Goal: Task Accomplishment & Management: Manage account settings

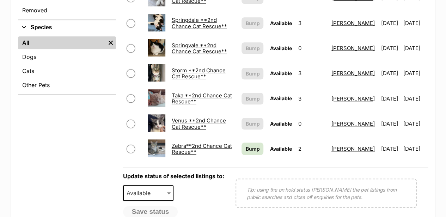
scroll to position [258, 0]
click at [245, 145] on span "Bump" at bounding box center [252, 148] width 14 height 7
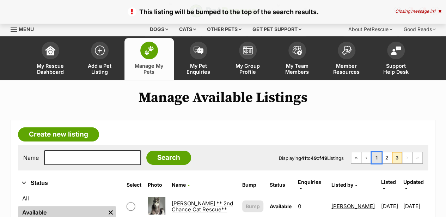
click at [377, 160] on link "1" at bounding box center [377, 157] width 10 height 11
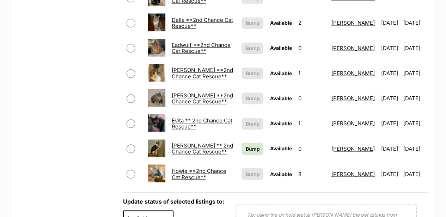
scroll to position [517, 0]
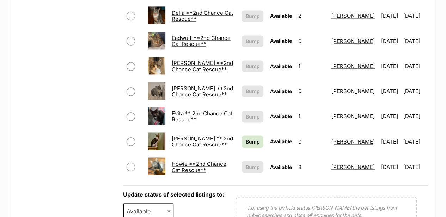
click at [188, 135] on link "Hackett ** 2nd Chance Cat Rescue**" at bounding box center [202, 141] width 61 height 13
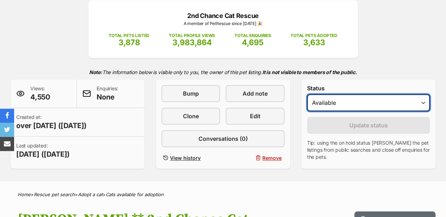
click at [370, 102] on select "Draft Available On hold Adopted" at bounding box center [368, 102] width 123 height 17
select select "rehomed"
click at [307, 94] on select "Draft Available On hold Adopted" at bounding box center [368, 102] width 123 height 17
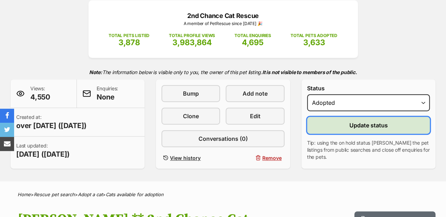
click at [372, 126] on span "Update status" at bounding box center [368, 125] width 38 height 8
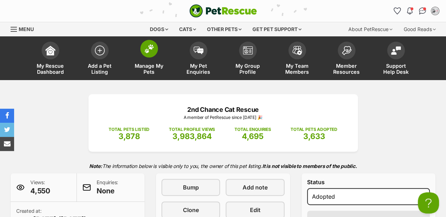
click at [148, 47] on img at bounding box center [149, 48] width 10 height 9
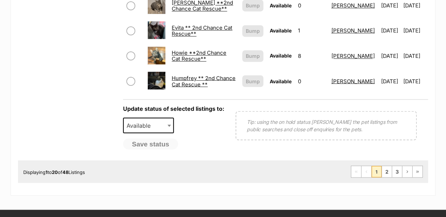
scroll to position [611, 0]
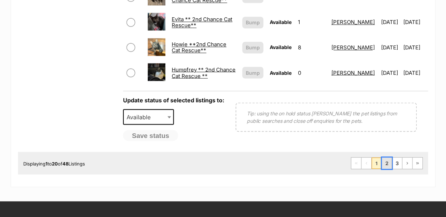
click at [387, 159] on link "2" at bounding box center [387, 162] width 10 height 11
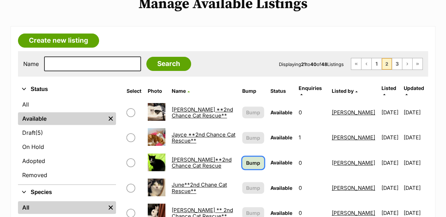
click at [246, 159] on span "Bump" at bounding box center [253, 162] width 14 height 7
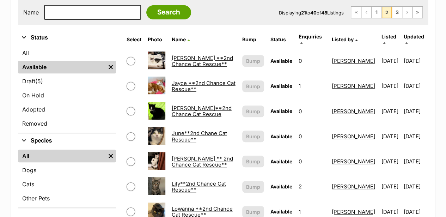
scroll to position [94, 0]
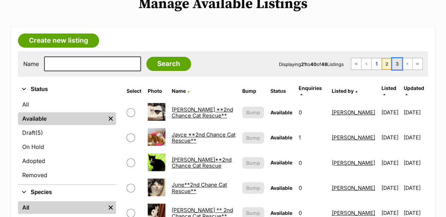
click at [396, 66] on link "3" at bounding box center [397, 63] width 10 height 11
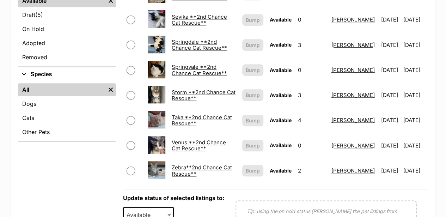
click at [177, 115] on link "Taka **2nd Chance Cat Rescue**" at bounding box center [202, 120] width 60 height 13
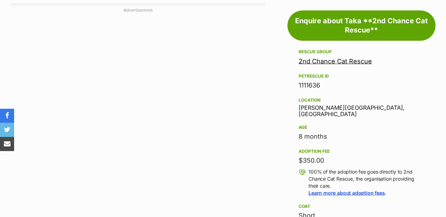
scroll to position [844, 0]
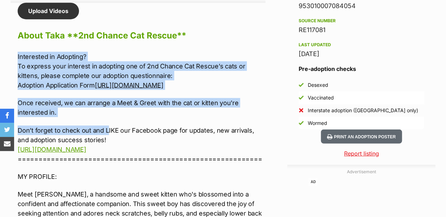
drag, startPoint x: 17, startPoint y: 54, endPoint x: 199, endPoint y: 159, distance: 210.8
copy div "Interested in Adopting? To express your interest in adopting one of 2nd Chance …"
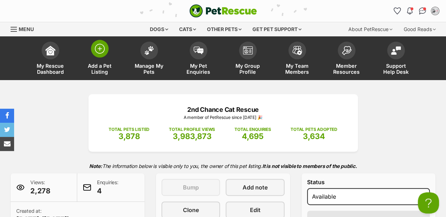
scroll to position [0, 0]
click at [102, 50] on img at bounding box center [100, 49] width 10 height 10
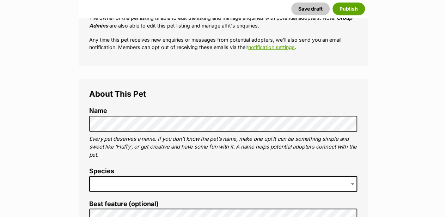
click at [97, 183] on span at bounding box center [223, 184] width 268 height 16
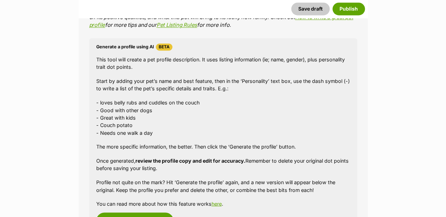
scroll to position [705, 0]
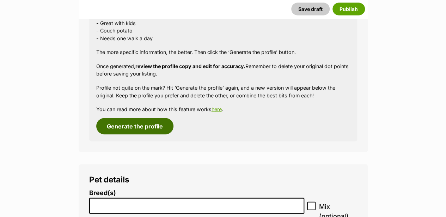
click at [140, 128] on button "Generate the profile" at bounding box center [134, 126] width 77 height 16
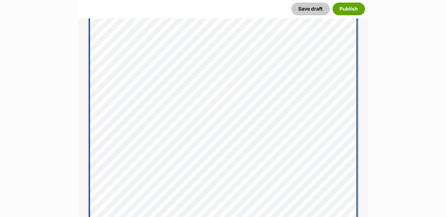
scroll to position [469, 0]
click at [84, 18] on div "About This Pet Name Henlo there, it looks like you might be using the pet name …" at bounding box center [223, 162] width 289 height 729
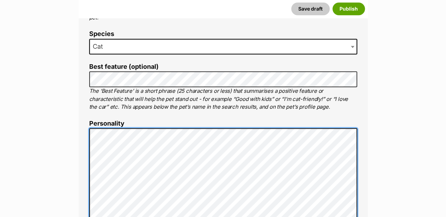
scroll to position [328, 0]
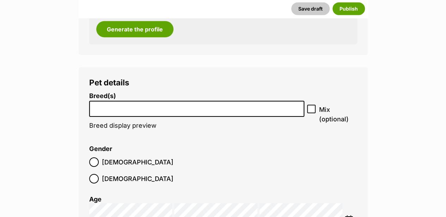
scroll to position [1066, 0]
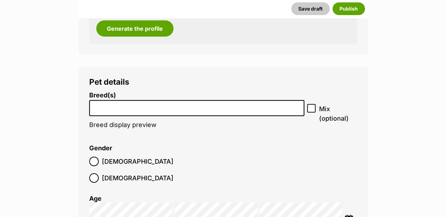
click at [108, 106] on input "search" at bounding box center [197, 106] width 210 height 7
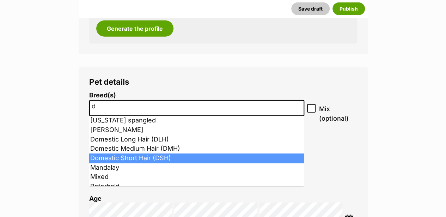
type input "d"
select select "252102"
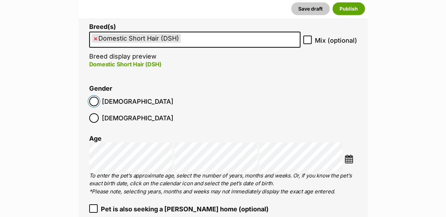
scroll to position [1136, 0]
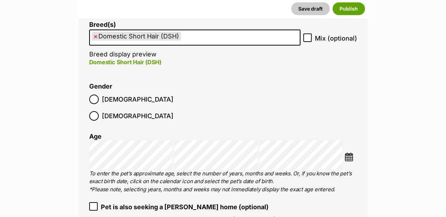
click at [349, 152] on img at bounding box center [348, 156] width 9 height 9
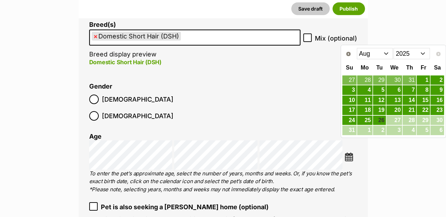
click at [386, 52] on select "Jan Feb Mar Apr May Jun Jul Aug" at bounding box center [375, 53] width 36 height 11
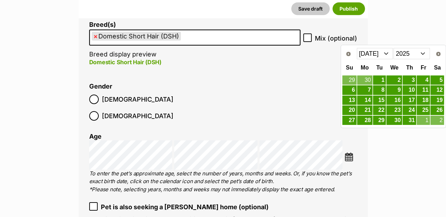
click at [386, 53] on select "Jan Feb Mar Apr May Jun Jul Aug" at bounding box center [375, 53] width 36 height 11
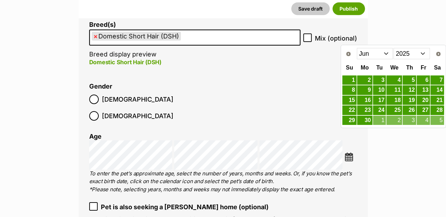
click at [387, 54] on select "Jan Feb Mar Apr May Jun Jul Aug" at bounding box center [375, 53] width 36 height 11
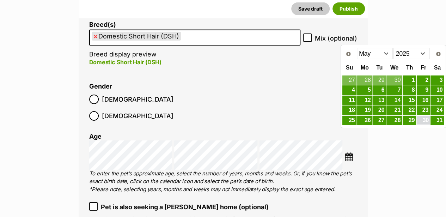
click at [425, 119] on link "30" at bounding box center [423, 120] width 13 height 9
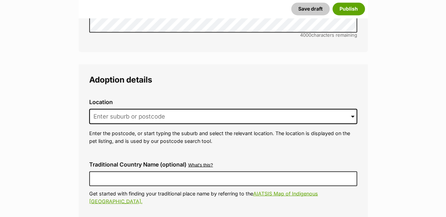
scroll to position [1935, 0]
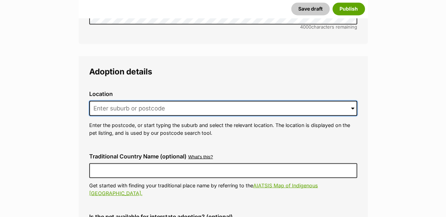
click at [103, 100] on input at bounding box center [223, 108] width 268 height 16
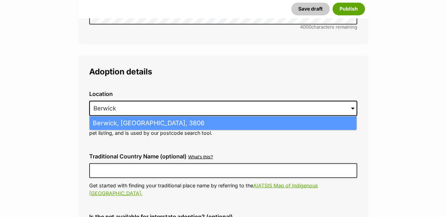
click at [124, 116] on li "Berwick, Victoria, 3806" at bounding box center [223, 123] width 267 height 14
type input "Berwick, Victoria, 3806"
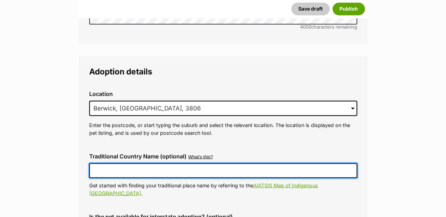
click at [106, 163] on input "Traditional Country Name (optional)" at bounding box center [223, 170] width 268 height 15
type input "Australia"
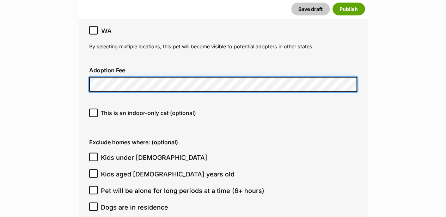
scroll to position [2147, 0]
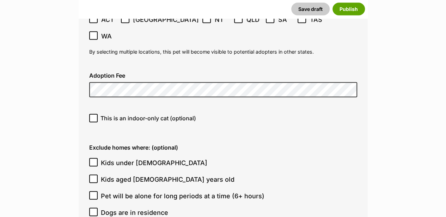
click at [93, 210] on icon at bounding box center [93, 211] width 4 height 3
click at [93, 208] on input "Dogs are in residence" at bounding box center [93, 212] width 8 height 8
checkbox input "true"
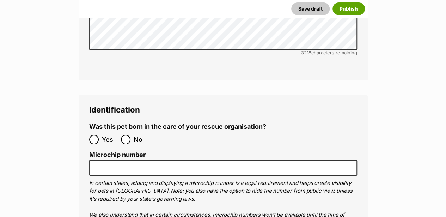
scroll to position [2594, 0]
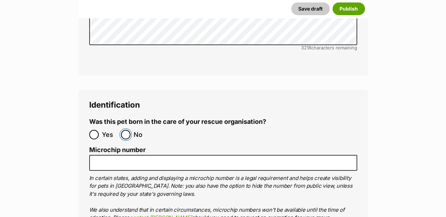
click at [126, 130] on input "No" at bounding box center [126, 135] width 10 height 10
radio input "true"
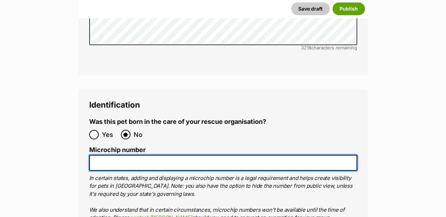
click at [108, 155] on input "Microchip number" at bounding box center [223, 163] width 268 height 16
paste input "956000017511976"
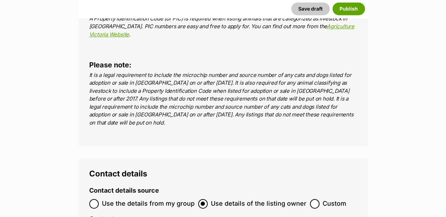
scroll to position [2899, 0]
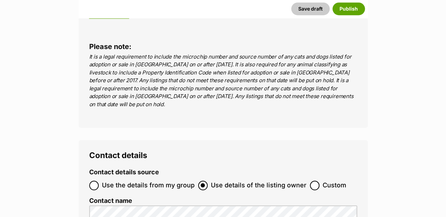
type input "956000017511976"
click at [97, 181] on input "Use the details from my group" at bounding box center [94, 186] width 10 height 10
radio input "true"
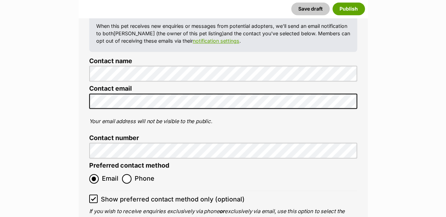
scroll to position [3110, 0]
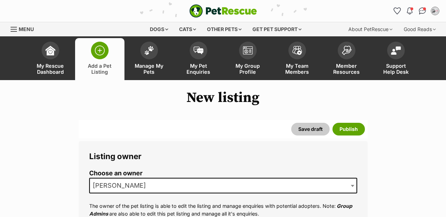
select select
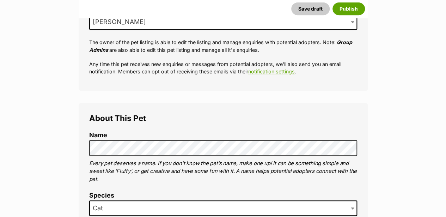
scroll to position [23, 0]
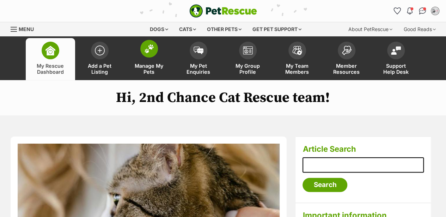
click at [149, 47] on img at bounding box center [149, 48] width 10 height 9
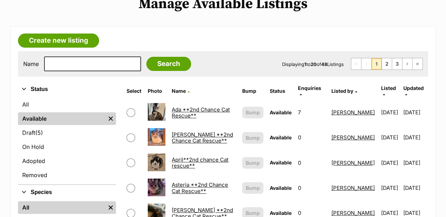
click at [190, 106] on link "Ada **2nd Chance Cat Rescue**" at bounding box center [201, 112] width 58 height 13
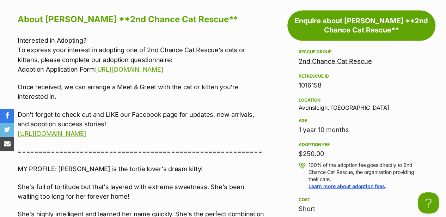
drag, startPoint x: 192, startPoint y: 141, endPoint x: 13, endPoint y: 36, distance: 208.0
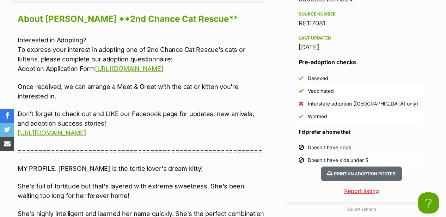
copy div "Interested in Adopting? To express your interest in adopting one of 2nd Chance …"
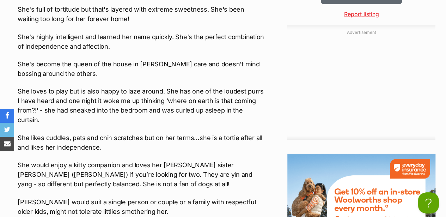
scroll to position [1254, 0]
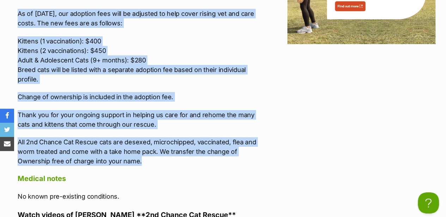
drag, startPoint x: 18, startPoint y: 70, endPoint x: 160, endPoint y: 161, distance: 169.5
copy div "As of 1st August 2025, our adoption fees will be adjusted to help cover rising …"
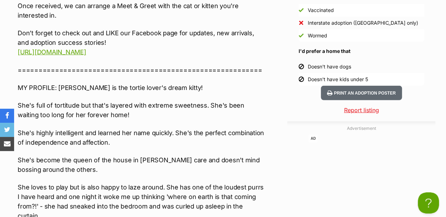
scroll to position [878, 0]
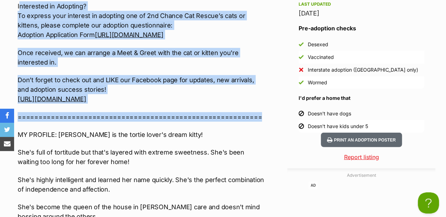
drag, startPoint x: 262, startPoint y: 128, endPoint x: 19, endPoint y: 7, distance: 271.7
click at [259, 60] on p "Once received, we can arrange a Meet & Greet with the cat or kitten you're inte…" at bounding box center [142, 57] width 248 height 19
click at [262, 104] on p "Don’t forget to check out and LIKE our Facebook page for updates, new arrivals,…" at bounding box center [142, 89] width 248 height 29
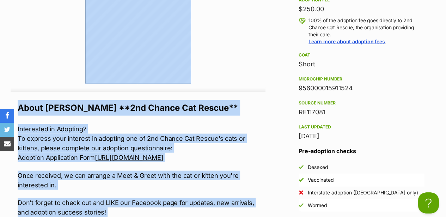
scroll to position [755, 0]
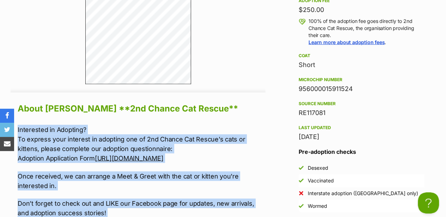
drag, startPoint x: 267, startPoint y: 129, endPoint x: 14, endPoint y: 130, distance: 252.8
copy div "Interested in Adopting? To express your interest in adopting one of 2nd Chance …"
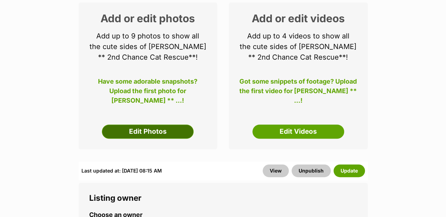
click at [160, 133] on link "Edit Photos" at bounding box center [148, 131] width 92 height 14
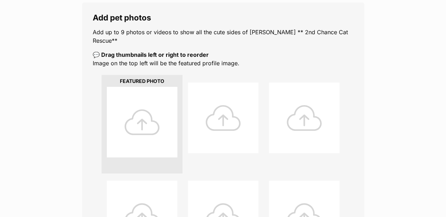
click at [147, 117] on div at bounding box center [142, 122] width 71 height 71
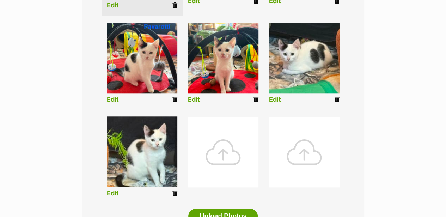
scroll to position [282, 0]
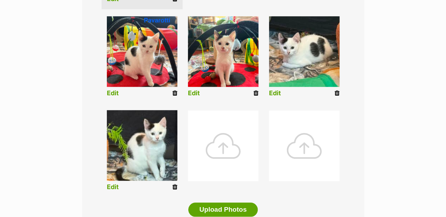
click at [195, 90] on link "Edit" at bounding box center [194, 93] width 12 height 7
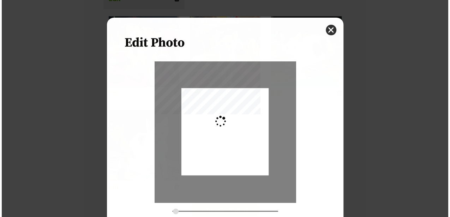
scroll to position [0, 0]
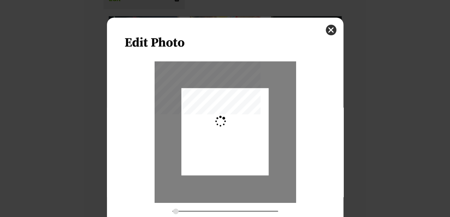
type input "0.2744"
drag, startPoint x: 240, startPoint y: 136, endPoint x: 238, endPoint y: 142, distance: 6.0
click at [238, 142] on div "Dialog Window - Close (Press escape to close)" at bounding box center [224, 137] width 87 height 116
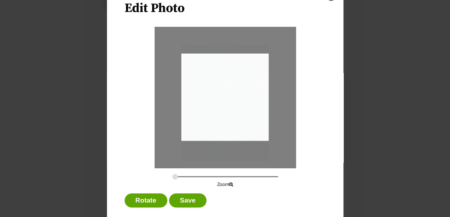
scroll to position [46, 0]
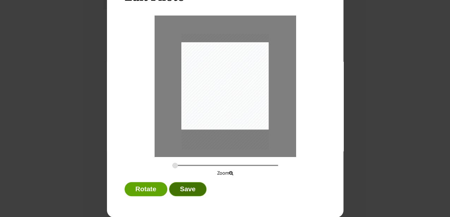
click at [184, 188] on button "Save" at bounding box center [187, 189] width 37 height 14
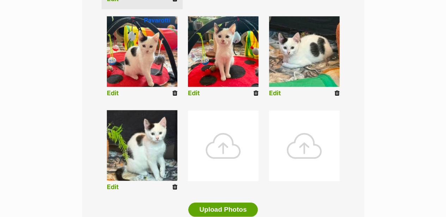
scroll to position [376, 0]
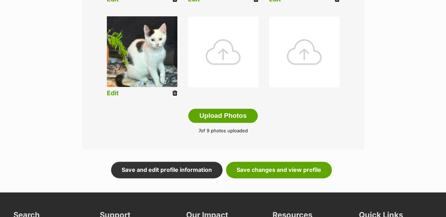
click at [116, 90] on link "Edit" at bounding box center [113, 93] width 12 height 7
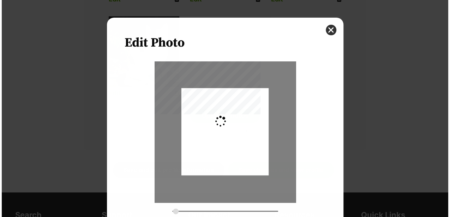
scroll to position [0, 0]
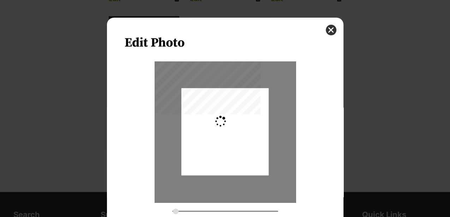
type input "0.2744"
click at [233, 146] on div "Dialog Window - Close (Press escape to close)" at bounding box center [224, 131] width 87 height 97
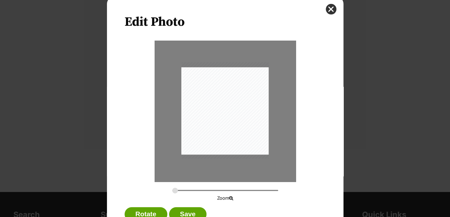
scroll to position [46, 0]
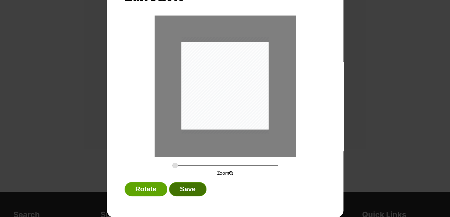
click at [193, 191] on button "Save" at bounding box center [187, 189] width 37 height 14
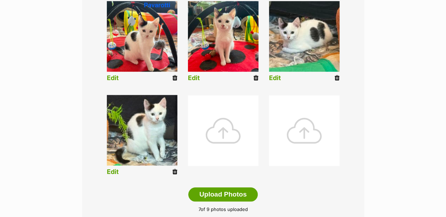
scroll to position [188, 0]
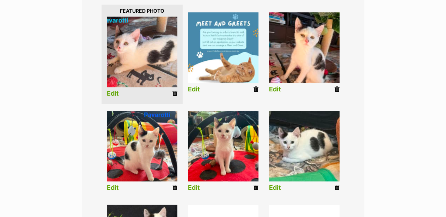
click at [275, 86] on link "Edit" at bounding box center [275, 89] width 12 height 7
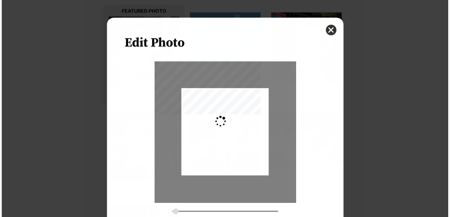
scroll to position [0, 0]
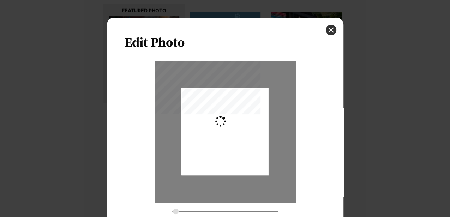
type input "0.2744"
drag, startPoint x: 238, startPoint y: 97, endPoint x: 237, endPoint y: 108, distance: 10.2
click at [237, 108] on div "Dialog Window - Close (Press escape to close)" at bounding box center [224, 142] width 87 height 116
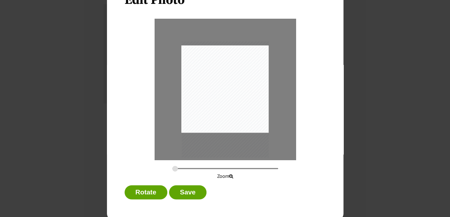
scroll to position [46, 0]
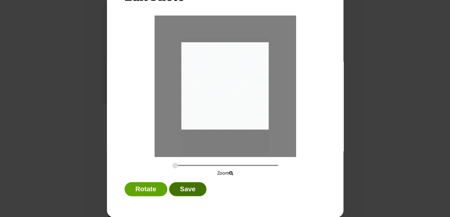
click at [185, 189] on button "Save" at bounding box center [187, 189] width 37 height 14
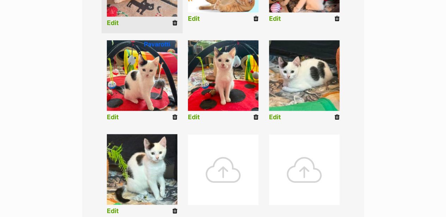
scroll to position [376, 0]
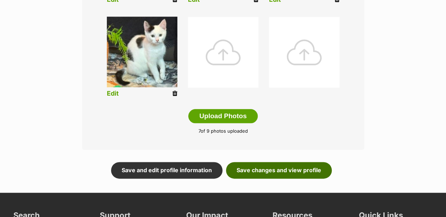
click at [297, 164] on link "Save changes and view profile" at bounding box center [279, 170] width 106 height 16
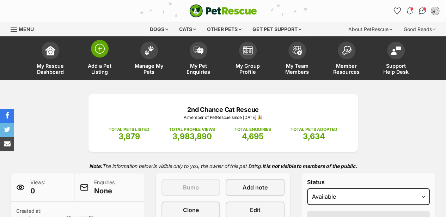
click at [105, 50] on span at bounding box center [100, 49] width 18 height 18
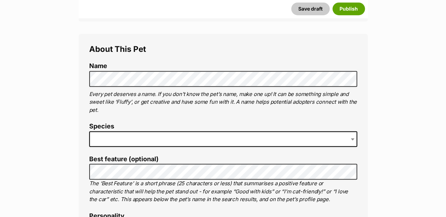
scroll to position [235, 0]
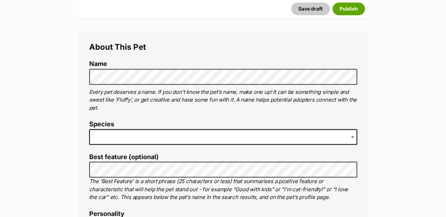
click at [109, 137] on span at bounding box center [223, 137] width 268 height 16
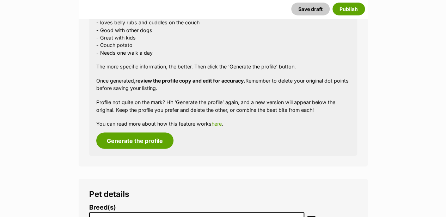
scroll to position [705, 0]
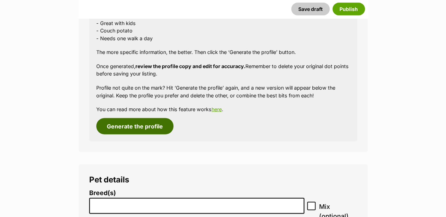
click at [136, 129] on button "Generate the profile" at bounding box center [134, 126] width 77 height 16
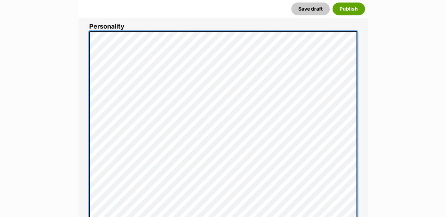
scroll to position [446, 0]
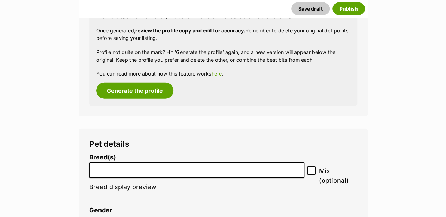
scroll to position [1049, 0]
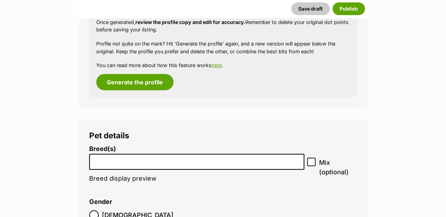
click at [106, 165] on li at bounding box center [197, 161] width 210 height 14
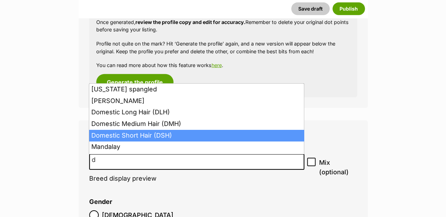
type input "d"
select select "252102"
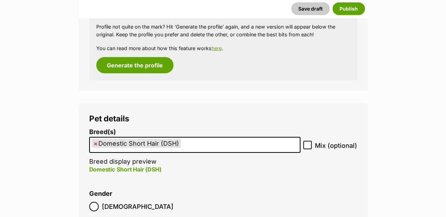
scroll to position [1142, 0]
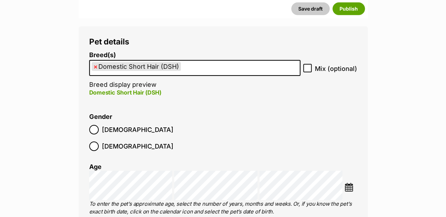
click at [348, 183] on img at bounding box center [348, 187] width 9 height 9
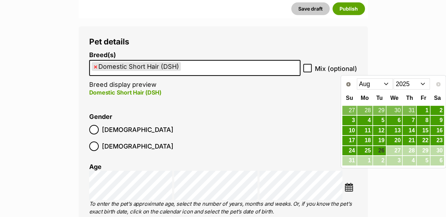
click at [386, 83] on select "Jan Feb Mar Apr May Jun Jul Aug" at bounding box center [375, 83] width 36 height 11
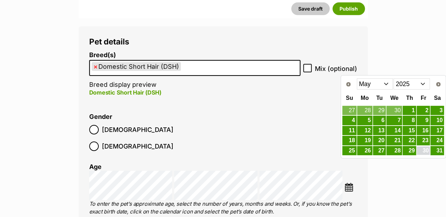
click at [422, 148] on link "30" at bounding box center [423, 150] width 13 height 9
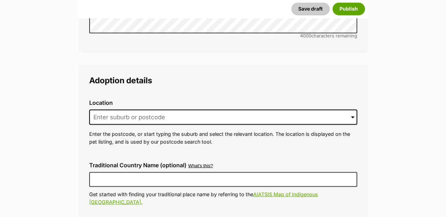
scroll to position [1965, 0]
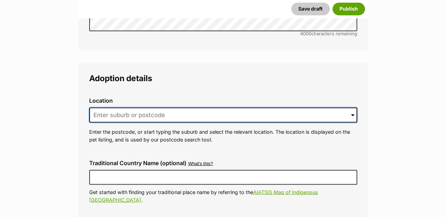
click at [103, 107] on input at bounding box center [223, 115] width 268 height 16
click at [102, 107] on input at bounding box center [223, 115] width 268 height 16
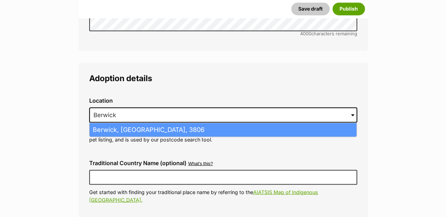
click at [124, 123] on li "Berwick, Victoria, 3806" at bounding box center [223, 130] width 267 height 14
type input "Berwick, Victoria, 3806"
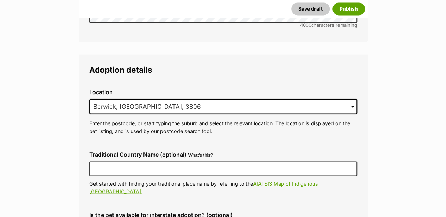
scroll to position [1989, 0]
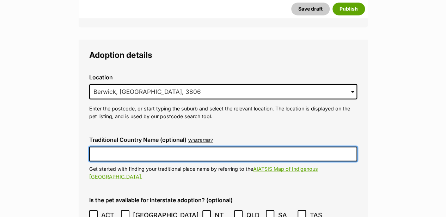
click at [94, 146] on input "Traditional Country Name (optional)" at bounding box center [223, 153] width 268 height 15
type input "Australia"
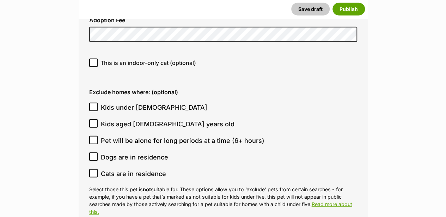
scroll to position [2247, 0]
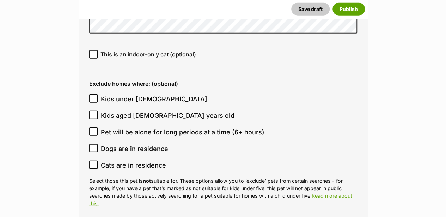
click at [94, 146] on icon at bounding box center [93, 147] width 4 height 3
click at [94, 144] on input "Dogs are in residence" at bounding box center [93, 148] width 8 height 8
checkbox input "true"
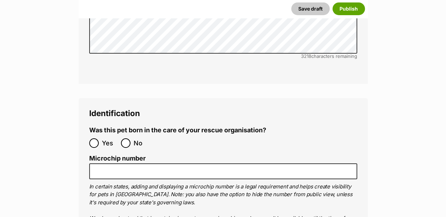
scroll to position [2623, 0]
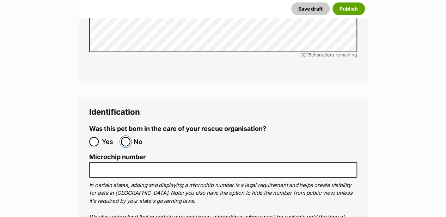
drag, startPoint x: 124, startPoint y: 92, endPoint x: 100, endPoint y: 121, distance: 37.6
click at [124, 137] on input "No" at bounding box center [126, 142] width 10 height 10
radio input "true"
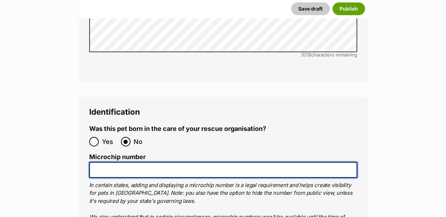
click at [97, 162] on input "Microchip number" at bounding box center [223, 170] width 268 height 16
paste input "956000017514345"
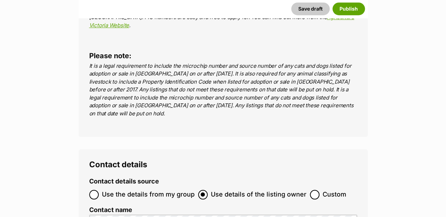
scroll to position [2929, 0]
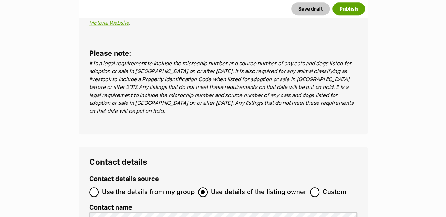
type input "956000017514345"
click at [94, 187] on input "Use the details from my group" at bounding box center [94, 192] width 10 height 10
radio input "true"
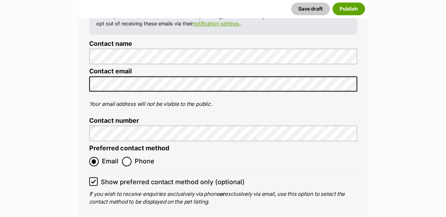
scroll to position [3164, 0]
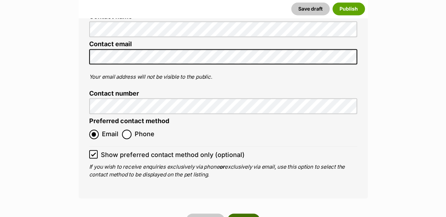
click at [250, 213] on button "Publish" at bounding box center [243, 219] width 32 height 13
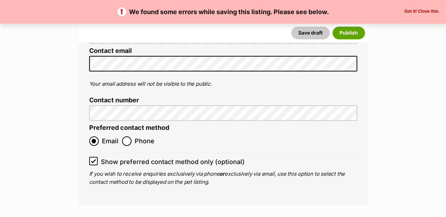
scroll to position [3244, 0]
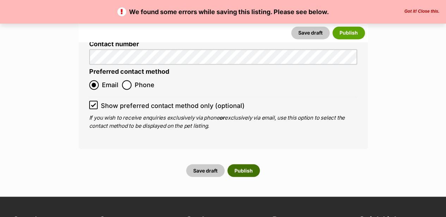
click at [253, 164] on button "Publish" at bounding box center [243, 170] width 32 height 13
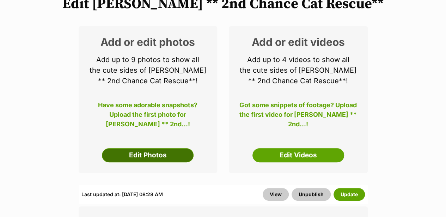
click at [153, 154] on link "Edit Photos" at bounding box center [148, 155] width 92 height 14
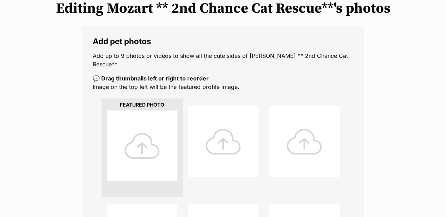
click at [144, 142] on div at bounding box center [142, 145] width 71 height 71
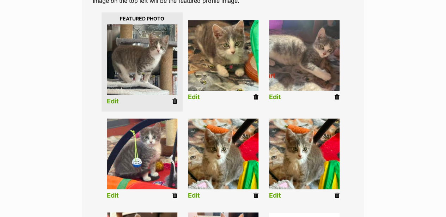
scroll to position [188, 0]
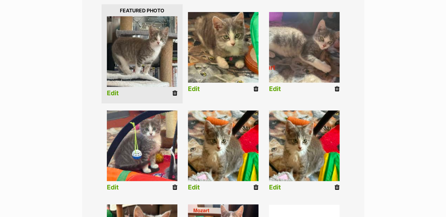
click at [255, 184] on icon at bounding box center [256, 187] width 5 height 6
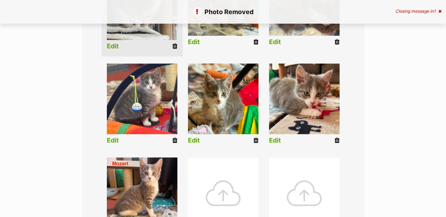
scroll to position [235, 0]
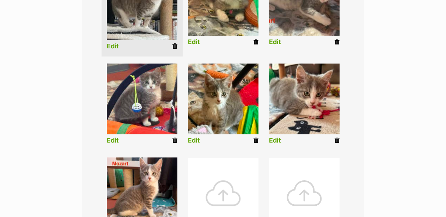
click at [222, 188] on div at bounding box center [223, 193] width 71 height 71
click at [223, 188] on div at bounding box center [223, 193] width 71 height 71
click at [345, 201] on ul "Edit Edit Edit Edit Edit Edit Edit" at bounding box center [223, 101] width 261 height 291
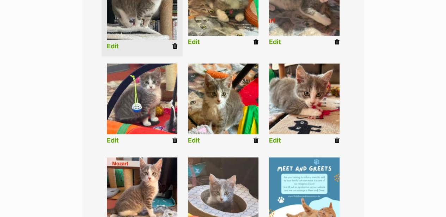
click at [378, 131] on div "Editing Mozart ** 2nd Chance Cat Rescue**'s photos Add pet photos Add up to 9 p…" at bounding box center [223, 88] width 446 height 459
click at [193, 137] on link "Edit" at bounding box center [194, 140] width 12 height 7
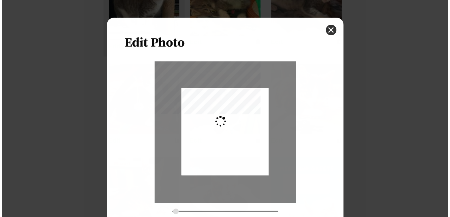
scroll to position [0, 0]
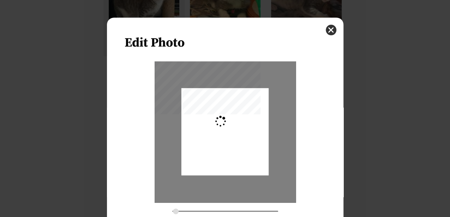
type input "0.2744"
drag, startPoint x: 226, startPoint y: 139, endPoint x: 228, endPoint y: 136, distance: 4.0
click at [228, 136] on div "Dialog Window - Close (Press escape to close)" at bounding box center [224, 129] width 87 height 100
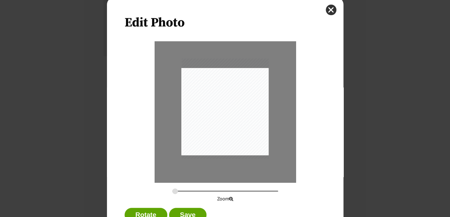
scroll to position [46, 0]
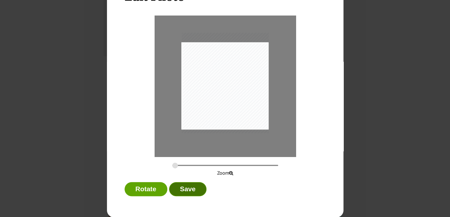
click at [193, 189] on button "Save" at bounding box center [187, 189] width 37 height 14
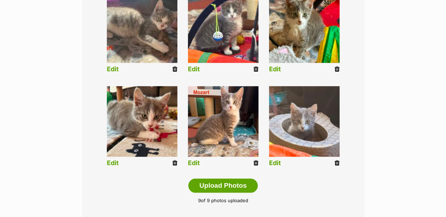
scroll to position [376, 0]
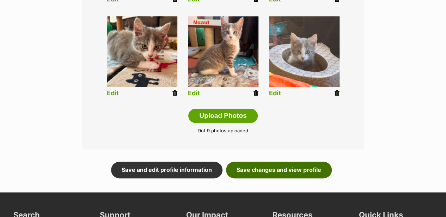
click at [271, 162] on link "Save changes and view profile" at bounding box center [279, 169] width 106 height 16
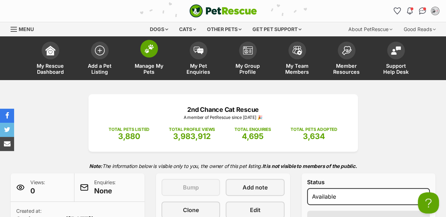
click at [146, 49] on img at bounding box center [149, 48] width 10 height 9
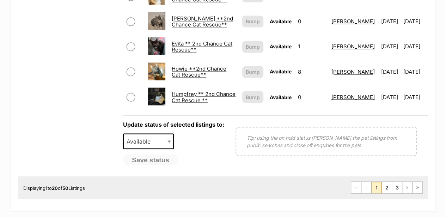
scroll to position [587, 0]
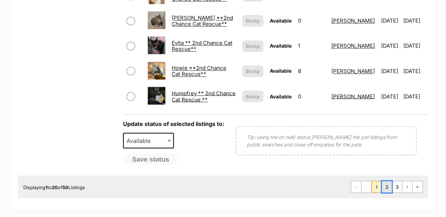
click at [389, 183] on link "2" at bounding box center [387, 186] width 10 height 11
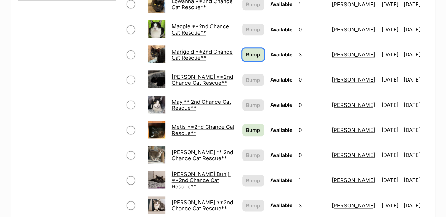
click at [246, 51] on span "Bump" at bounding box center [253, 54] width 14 height 7
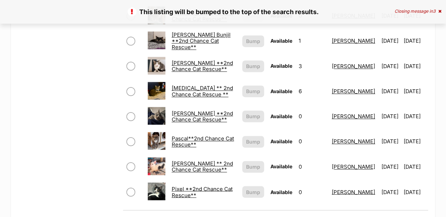
scroll to position [587, 0]
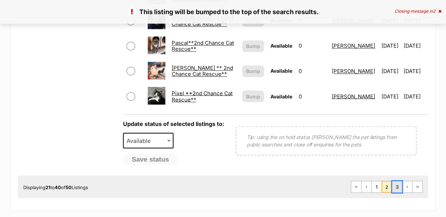
click at [400, 181] on link "3" at bounding box center [397, 186] width 10 height 11
